Goal: Information Seeking & Learning: Learn about a topic

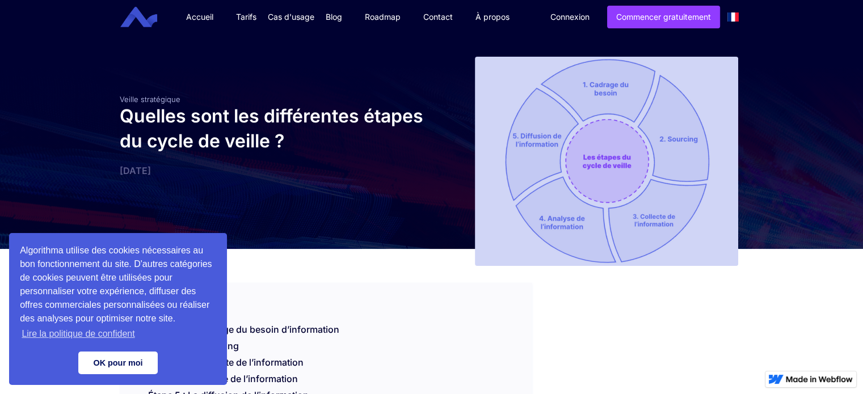
click at [125, 359] on link "OK pour moi" at bounding box center [117, 363] width 79 height 23
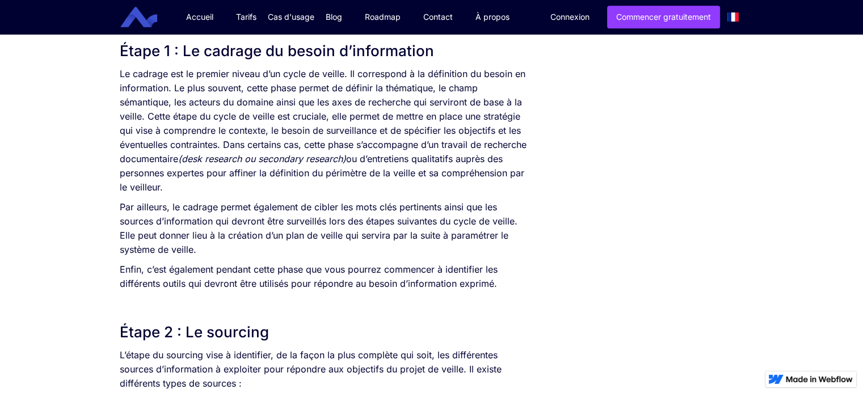
scroll to position [640, 0]
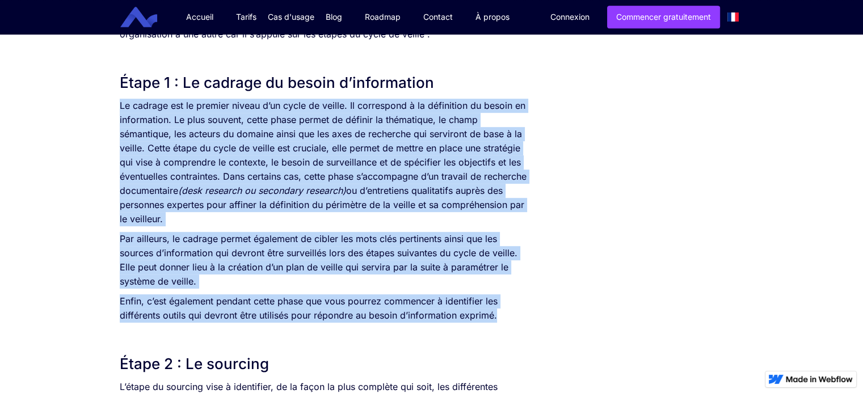
drag, startPoint x: 501, startPoint y: 322, endPoint x: 109, endPoint y: 108, distance: 446.0
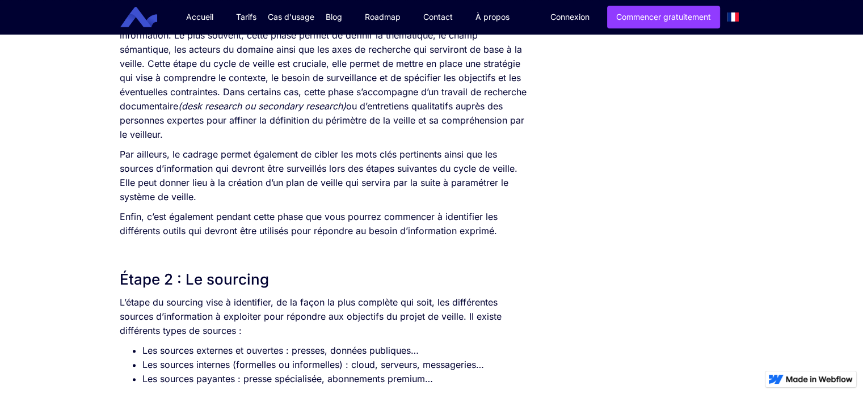
scroll to position [726, 0]
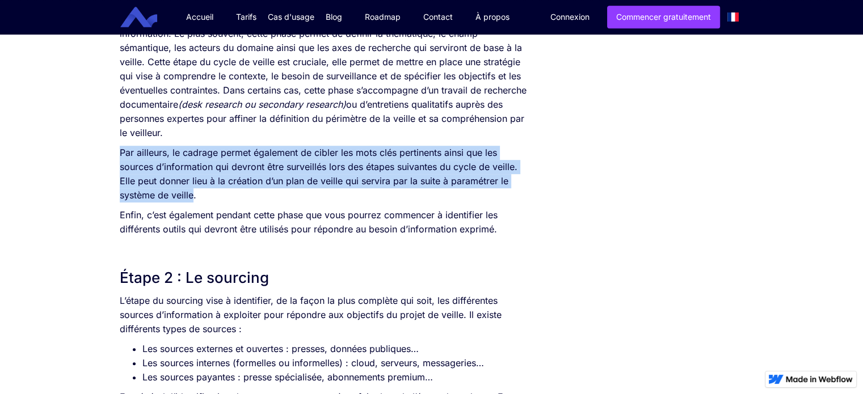
drag, startPoint x: 120, startPoint y: 153, endPoint x: 194, endPoint y: 199, distance: 86.9
click at [194, 199] on p "Par ailleurs, le cadrage permet également de cibler les mots clés pertinents ai…" at bounding box center [326, 174] width 413 height 57
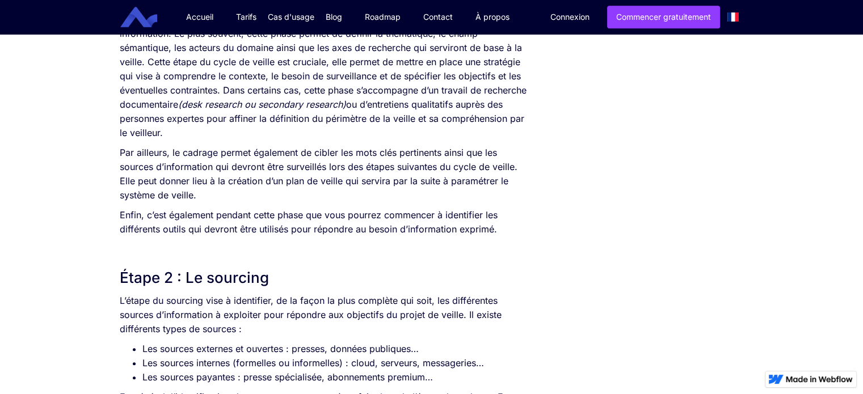
click at [194, 199] on p "Par ailleurs, le cadrage permet également de cibler les mots clés pertinents ai…" at bounding box center [326, 174] width 413 height 57
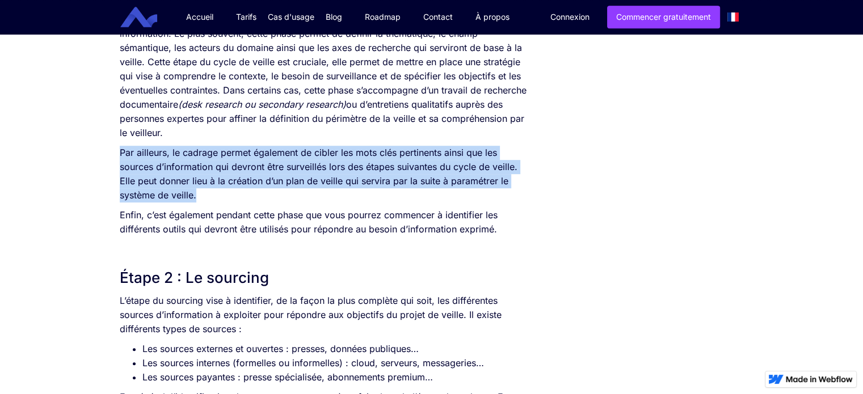
drag, startPoint x: 194, startPoint y: 199, endPoint x: 121, endPoint y: 152, distance: 87.1
click at [121, 152] on p "Par ailleurs, le cadrage permet également de cibler les mots clés pertinents ai…" at bounding box center [326, 174] width 413 height 57
